Goal: Transaction & Acquisition: Purchase product/service

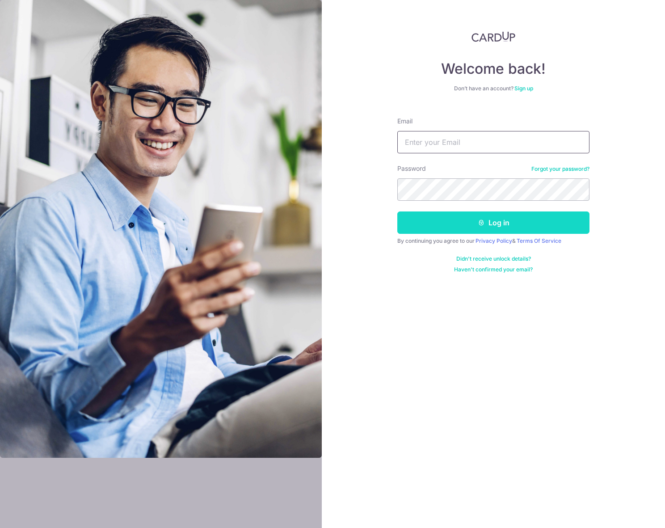
type input "[EMAIL_ADDRESS][DOMAIN_NAME]"
click at [484, 217] on button "Log in" at bounding box center [493, 222] width 192 height 22
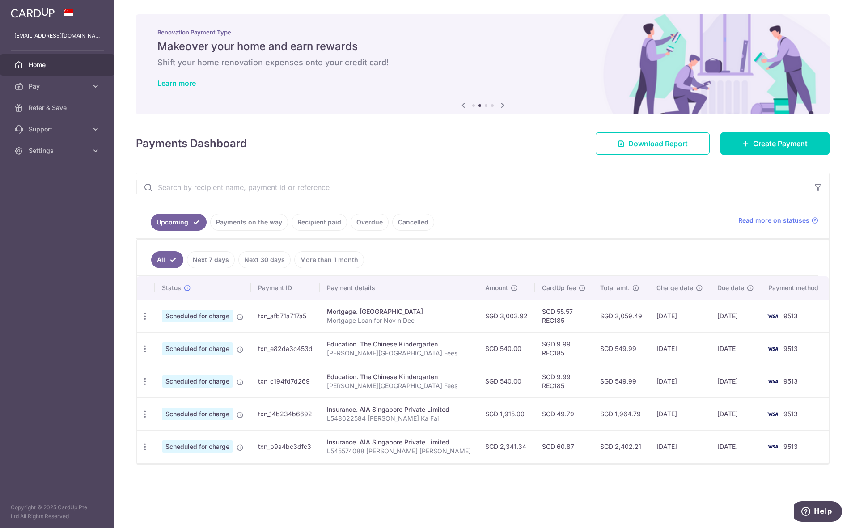
click at [307, 222] on link "Recipient paid" at bounding box center [319, 222] width 55 height 17
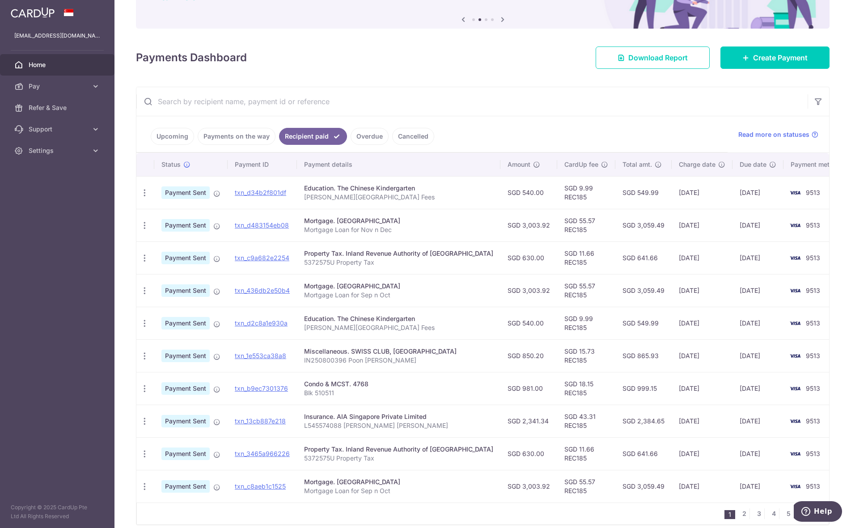
scroll to position [125, 0]
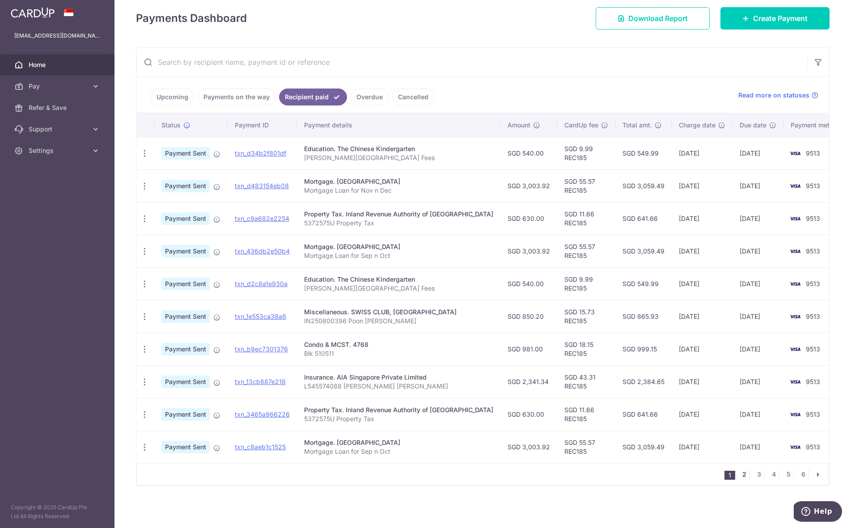
click at [665, 476] on link "2" at bounding box center [744, 474] width 11 height 11
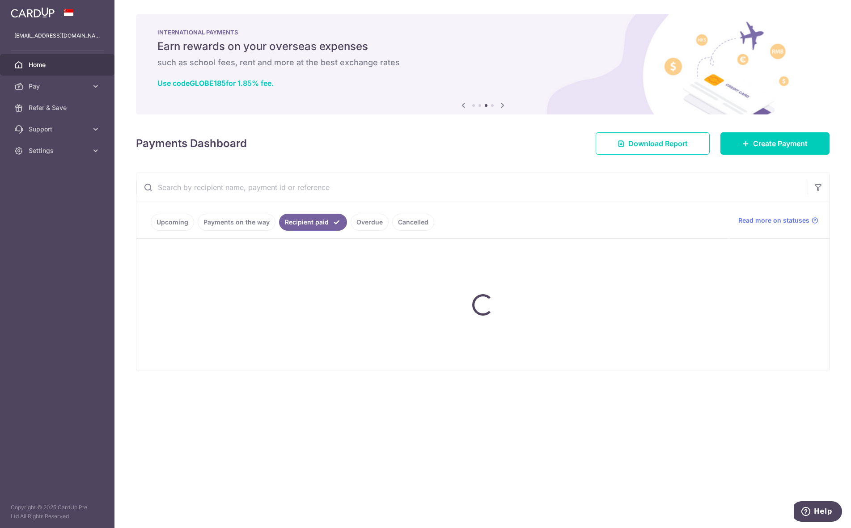
scroll to position [0, 0]
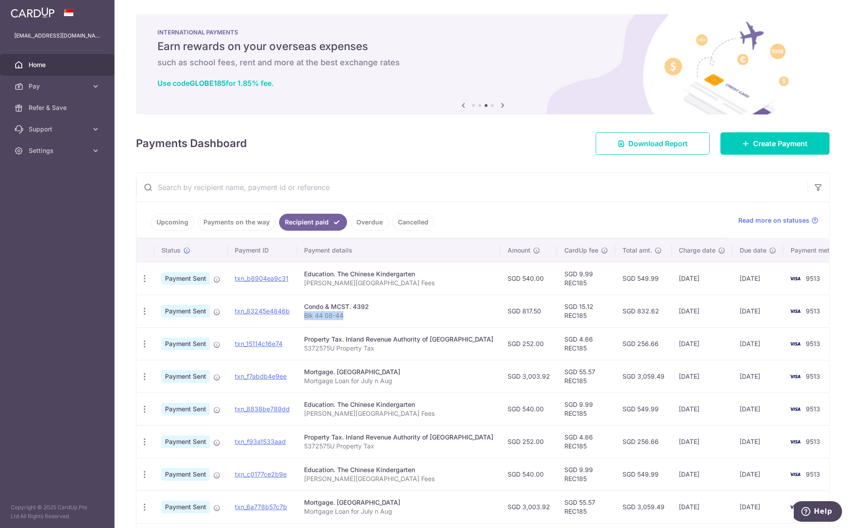
drag, startPoint x: 346, startPoint y: 319, endPoint x: 305, endPoint y: 319, distance: 40.7
click at [305, 319] on td "Condo & MCST. 4392 Blk 44 08-44" at bounding box center [398, 311] width 203 height 33
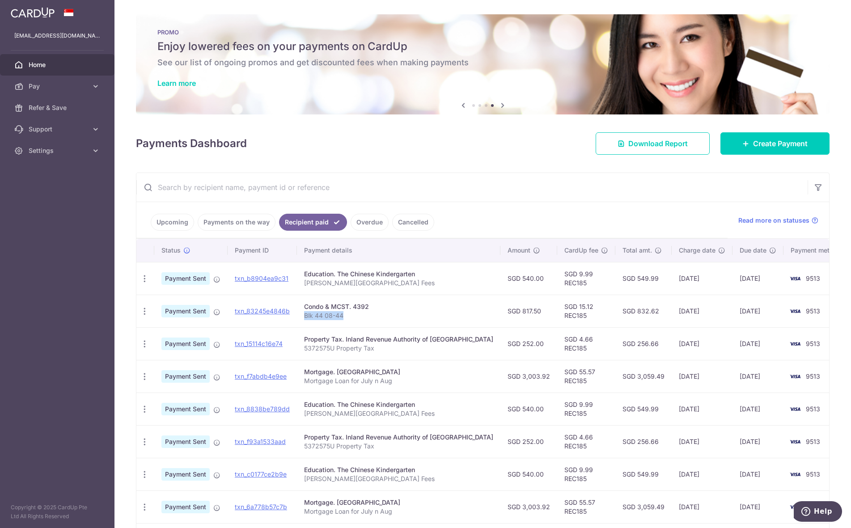
copy p "Blk 44 08-44"
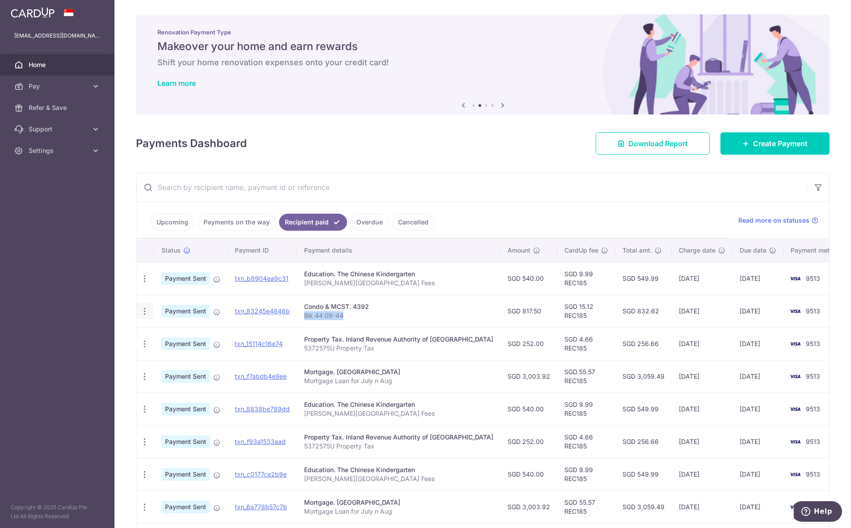
click at [144, 312] on icon "button" at bounding box center [144, 311] width 9 height 9
click at [244, 312] on link "txn_83245e4846b" at bounding box center [262, 311] width 55 height 8
click at [99, 86] on icon at bounding box center [95, 86] width 9 height 9
click at [48, 126] on span "Recipients" at bounding box center [58, 129] width 59 height 9
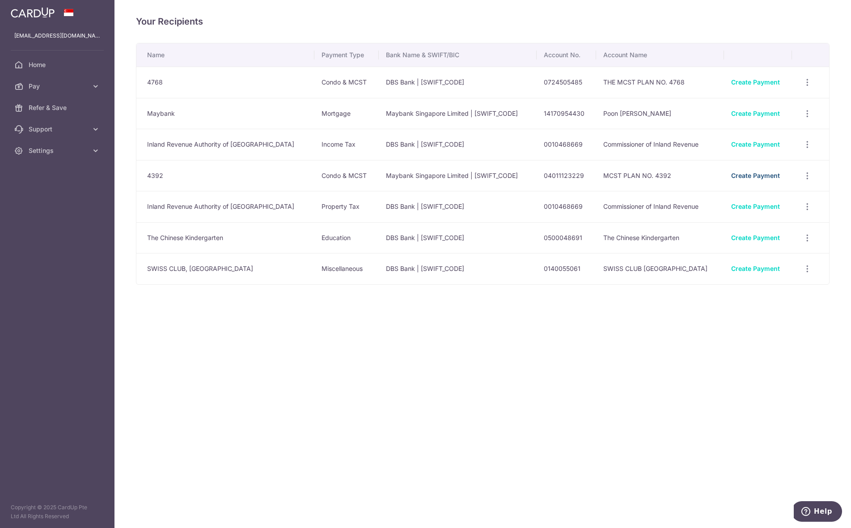
click at [731, 176] on link "Create Payment" at bounding box center [755, 176] width 49 height 8
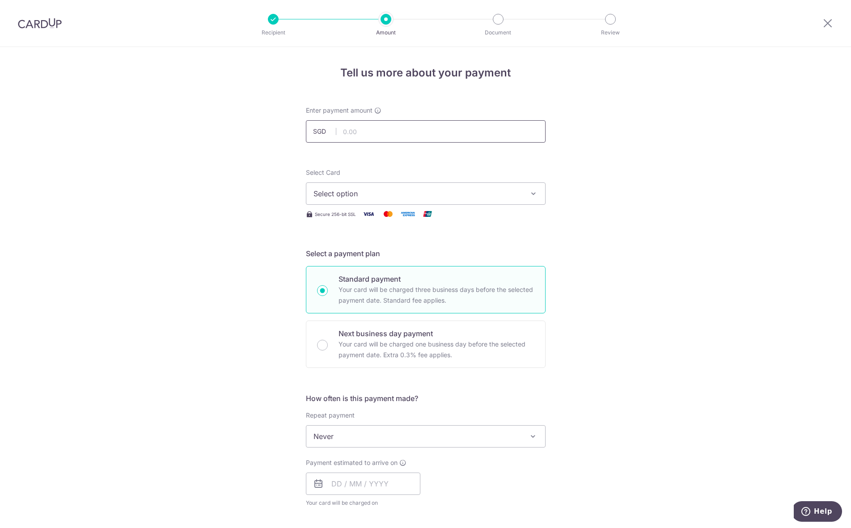
click at [430, 133] on input "text" at bounding box center [426, 131] width 240 height 22
type input "817.50"
click at [388, 190] on span "Select option" at bounding box center [417, 193] width 208 height 11
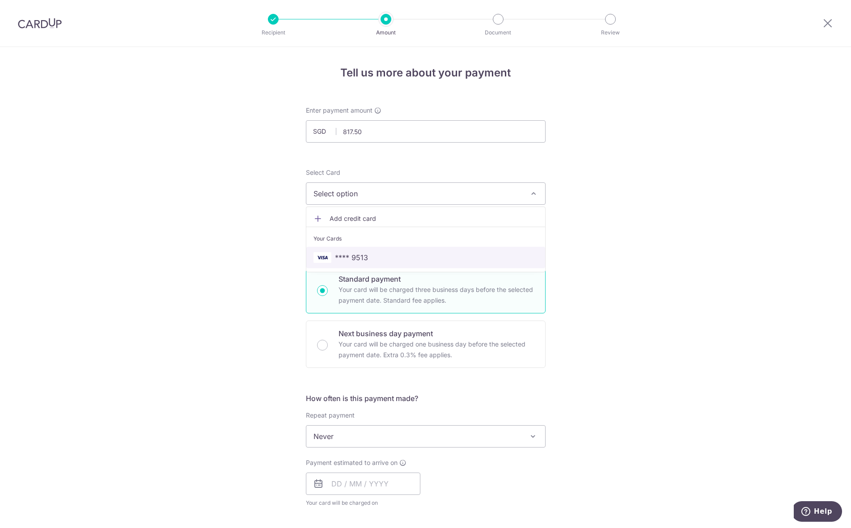
click at [355, 254] on span "**** 9513" at bounding box center [351, 257] width 33 height 11
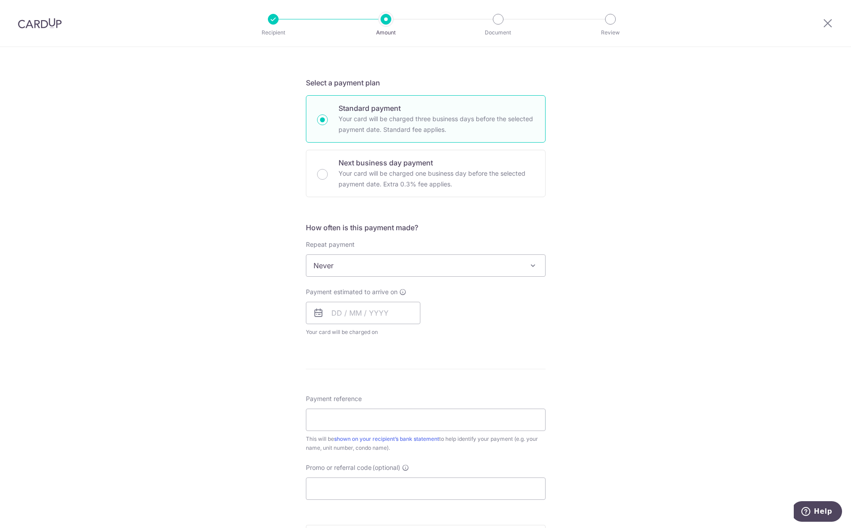
scroll to position [179, 0]
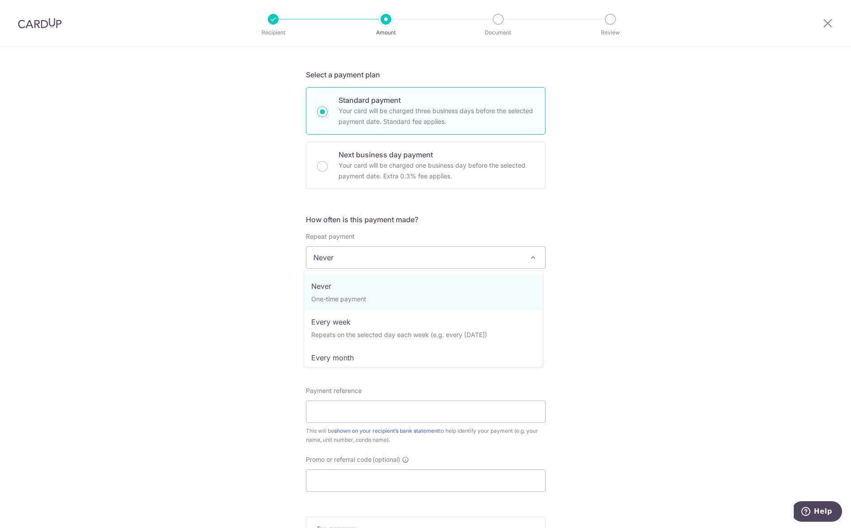
click at [368, 261] on span "Never" at bounding box center [425, 257] width 239 height 21
select select "3"
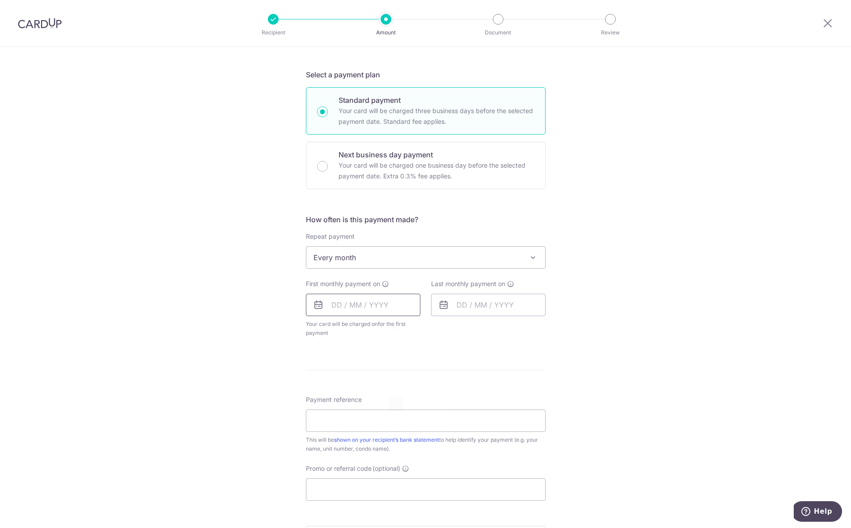
click at [352, 311] on input "text" at bounding box center [363, 305] width 114 height 22
click at [389, 423] on link "23" at bounding box center [396, 422] width 14 height 14
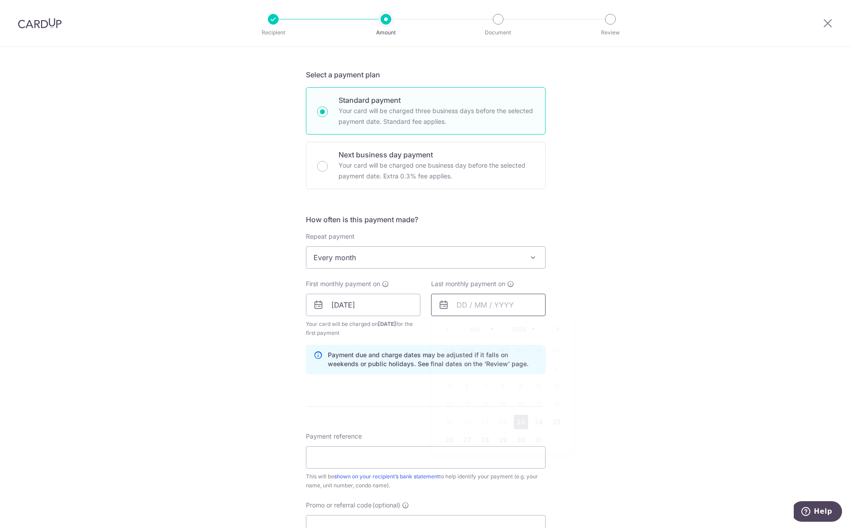
click at [463, 306] on input "text" at bounding box center [488, 305] width 114 height 22
click at [375, 306] on input "23/10/2025" at bounding box center [363, 305] width 114 height 22
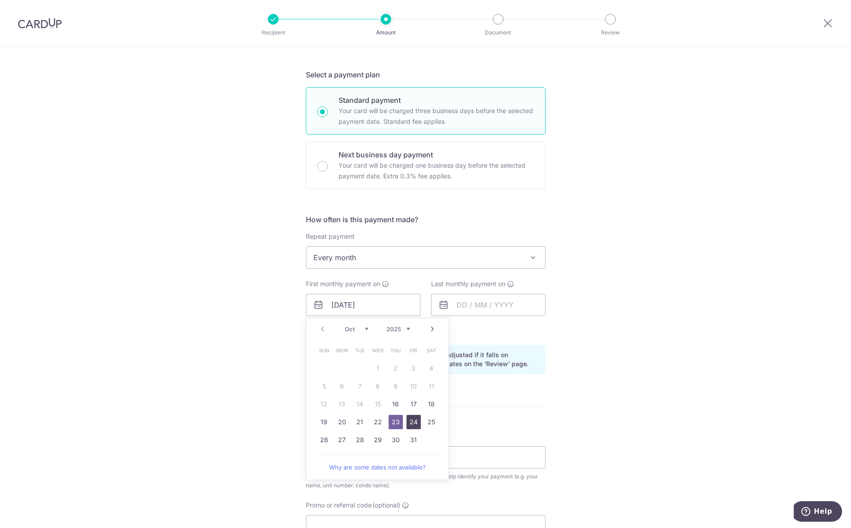
click at [409, 418] on link "24" at bounding box center [413, 422] width 14 height 14
type input "[DATE]"
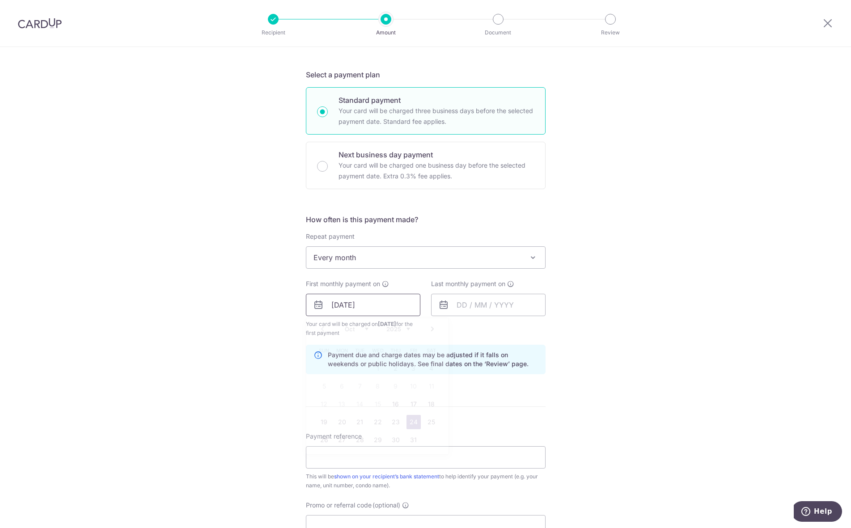
click at [390, 308] on input "[DATE]" at bounding box center [363, 305] width 114 height 22
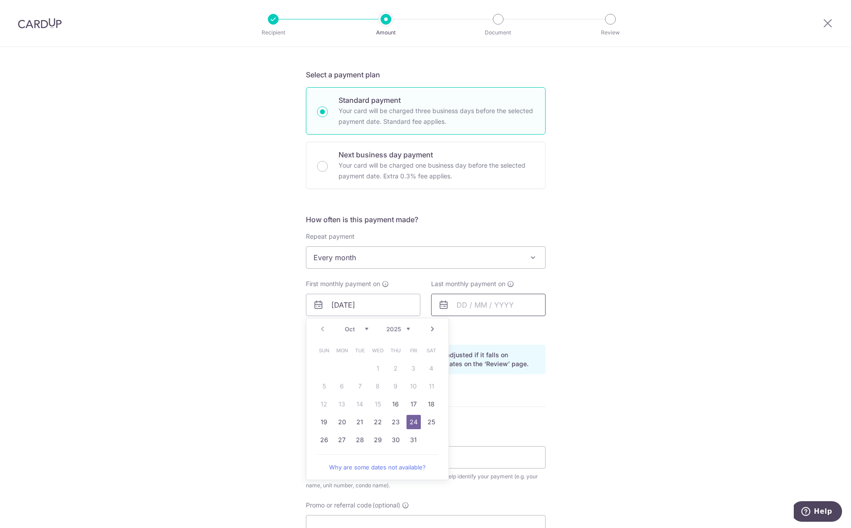
click at [484, 305] on input "text" at bounding box center [488, 305] width 114 height 22
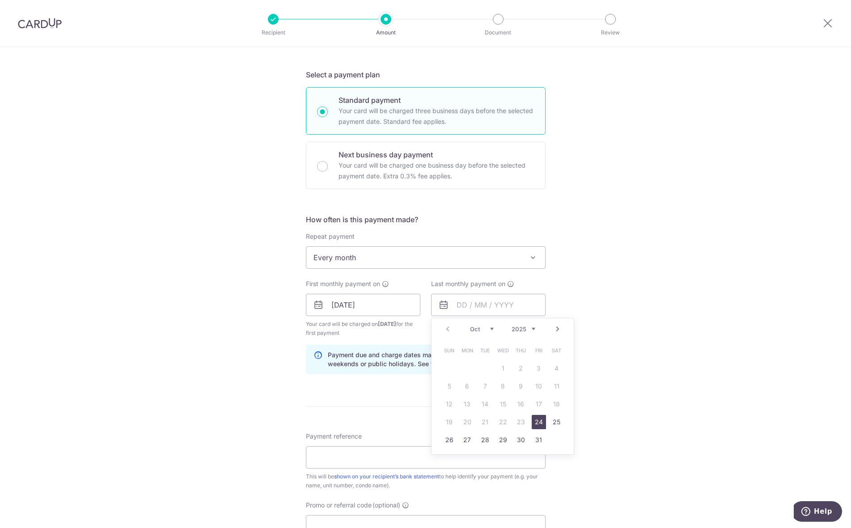
click at [486, 328] on select "Oct Nov Dec" at bounding box center [482, 329] width 24 height 7
click at [483, 442] on link "25" at bounding box center [485, 440] width 14 height 14
type input "25/11/2025"
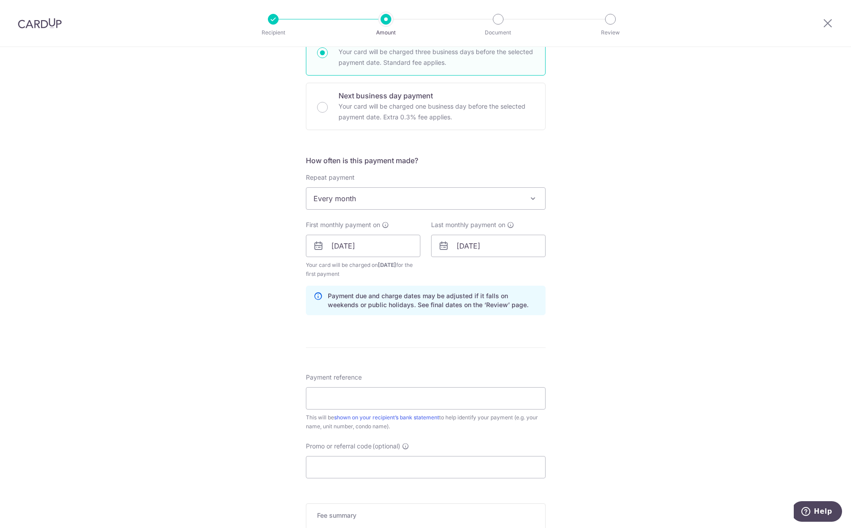
scroll to position [268, 0]
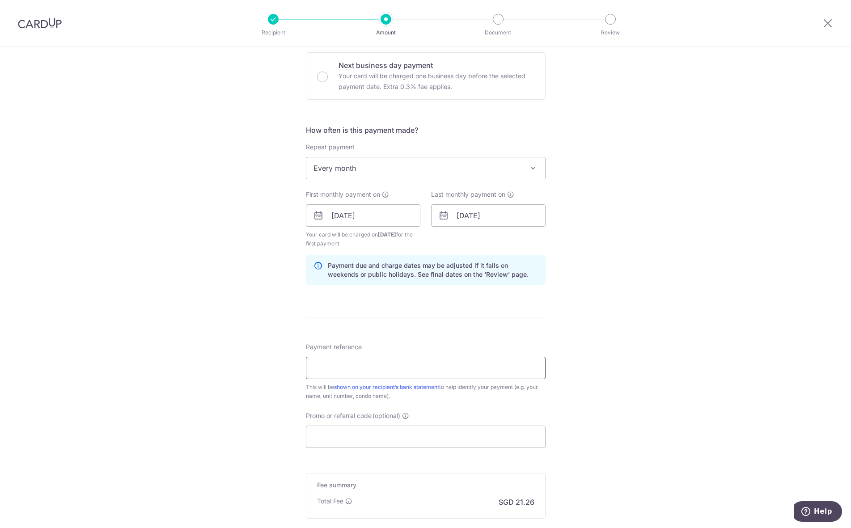
click at [403, 370] on input "Payment reference" at bounding box center [426, 368] width 240 height 22
paste input "Blk 44 08-44"
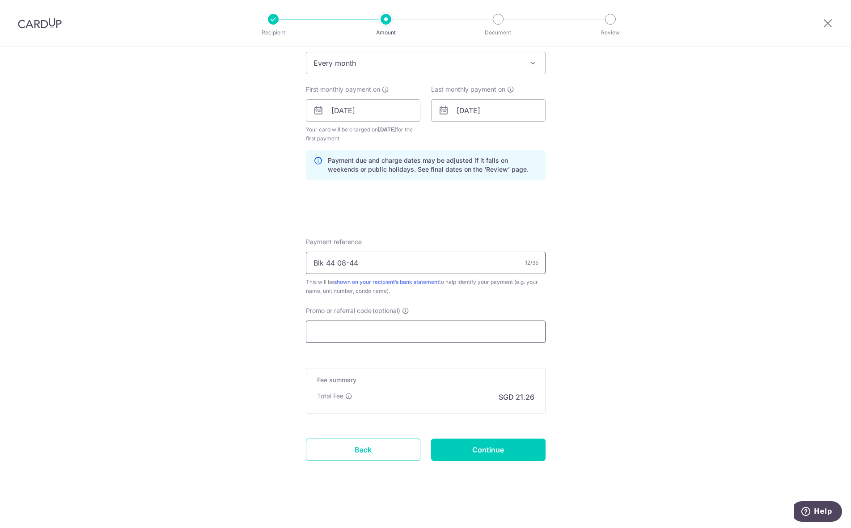
type input "Blk 44 08-44"
click at [411, 334] on input "Promo or referral code (optional)" at bounding box center [426, 332] width 240 height 22
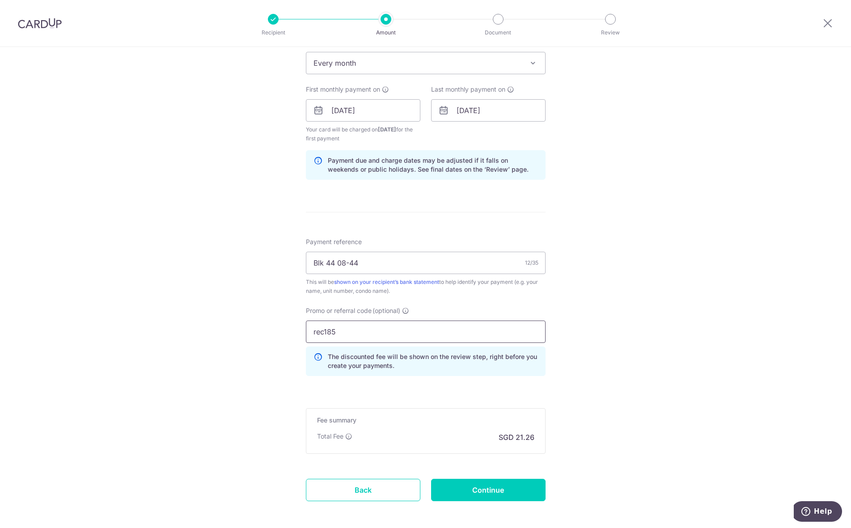
drag, startPoint x: 320, startPoint y: 332, endPoint x: 299, endPoint y: 335, distance: 21.3
click at [300, 335] on div "Promo or referral code (optional) rec185 The discounted fee will be shown on th…" at bounding box center [425, 344] width 250 height 77
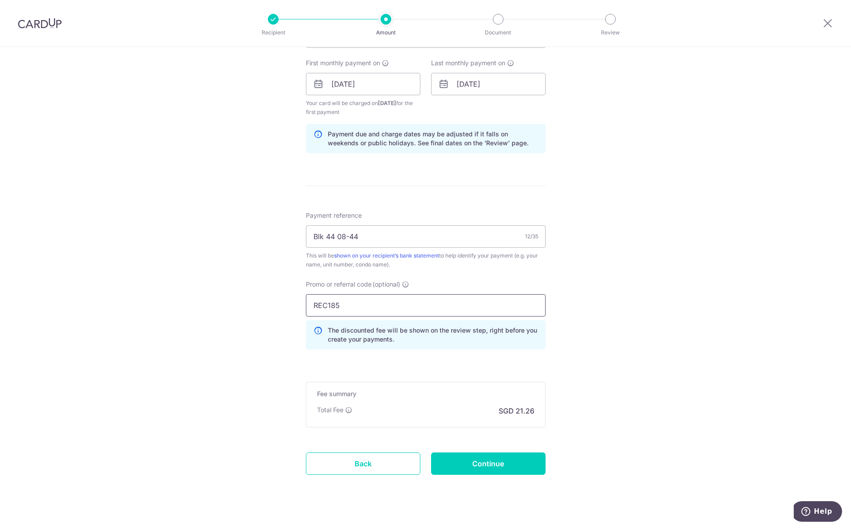
scroll to position [414, 0]
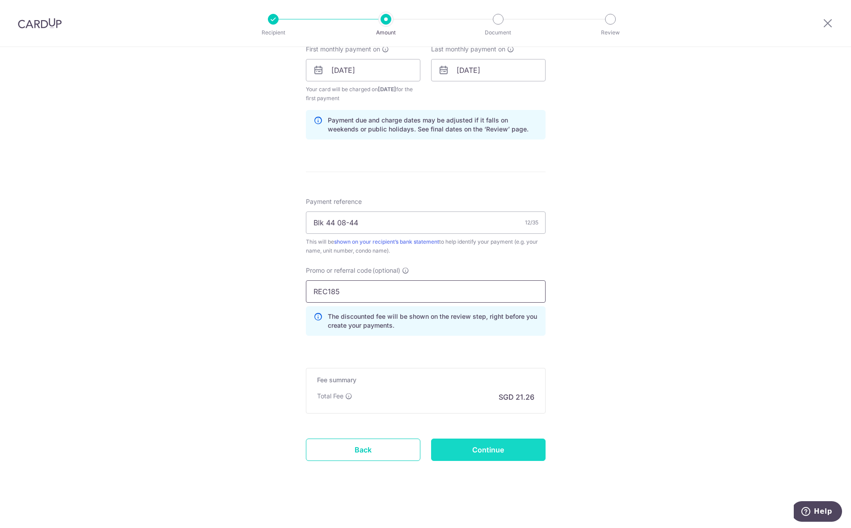
type input "REC185"
click at [461, 450] on input "Continue" at bounding box center [488, 450] width 114 height 22
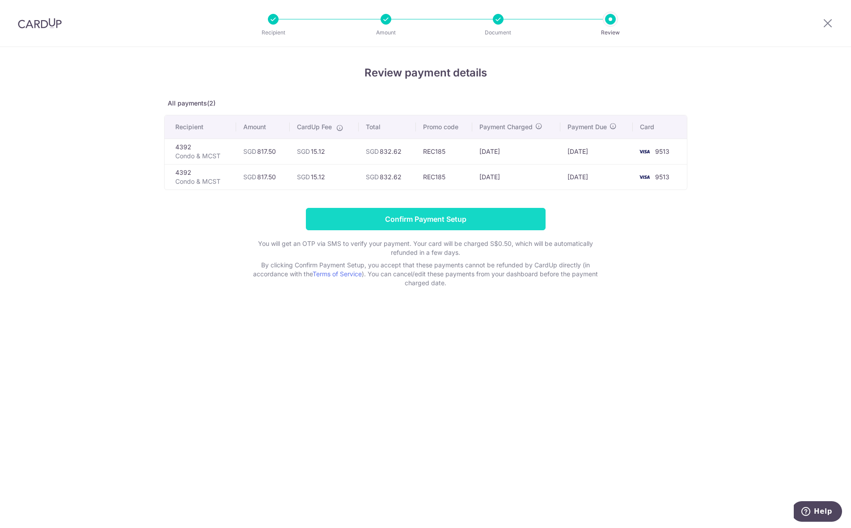
click at [348, 221] on input "Confirm Payment Setup" at bounding box center [426, 219] width 240 height 22
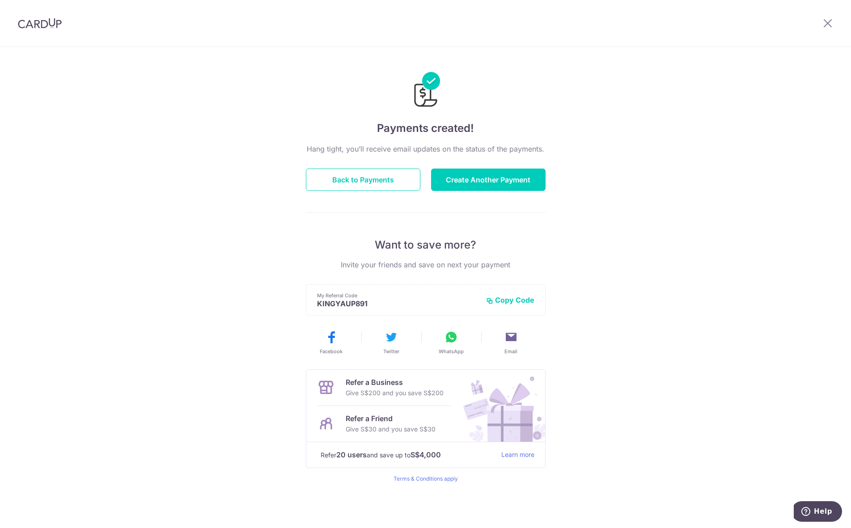
click at [359, 192] on div "Hang tight, you’ll receive email updates on the status of the payments. Back to…" at bounding box center [426, 313] width 240 height 339
click at [360, 178] on button "Back to Payments" at bounding box center [363, 180] width 114 height 22
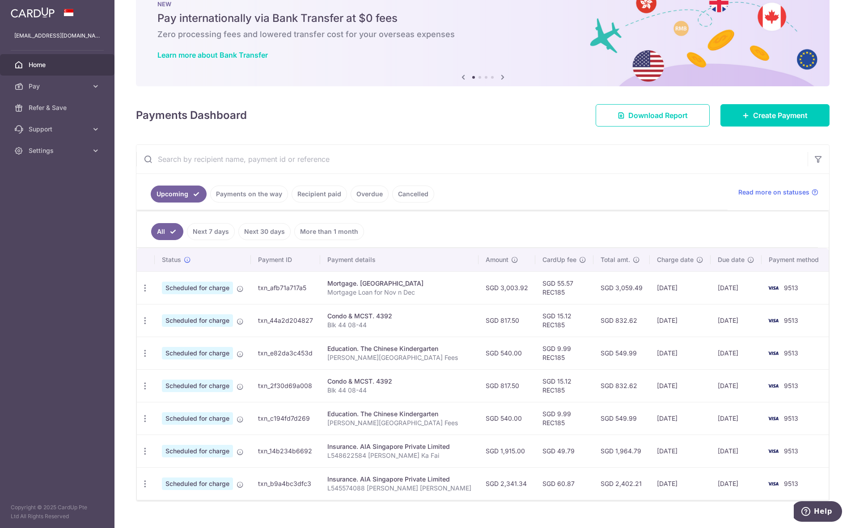
scroll to position [44, 0]
